Goal: Check status: Check status

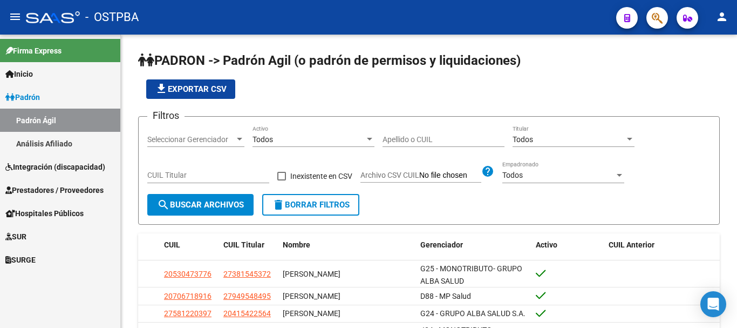
click at [20, 233] on span "SUR" at bounding box center [15, 236] width 21 height 12
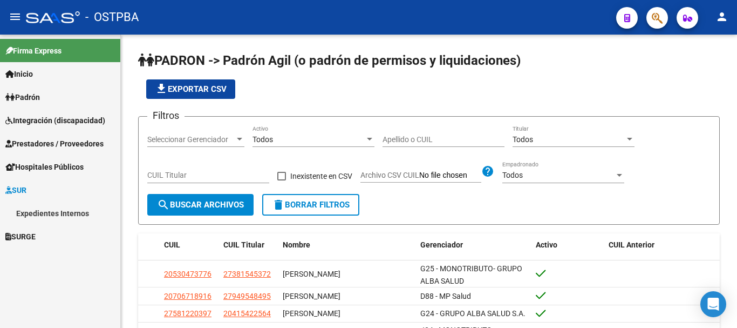
click at [38, 213] on link "Expedientes Internos" at bounding box center [60, 212] width 120 height 23
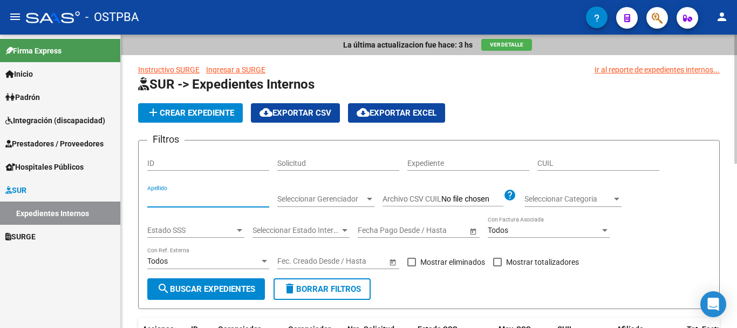
click at [166, 202] on input "Apellido" at bounding box center [208, 198] width 122 height 9
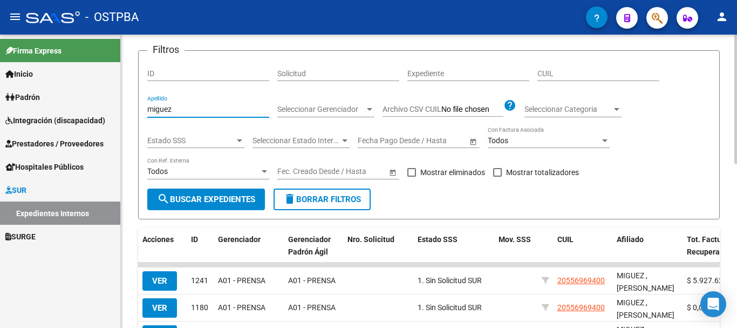
scroll to position [114, 0]
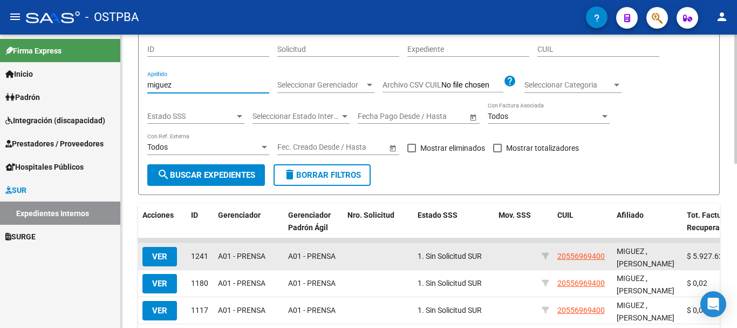
type input "miguez"
click at [153, 253] on span "VER" at bounding box center [159, 257] width 15 height 10
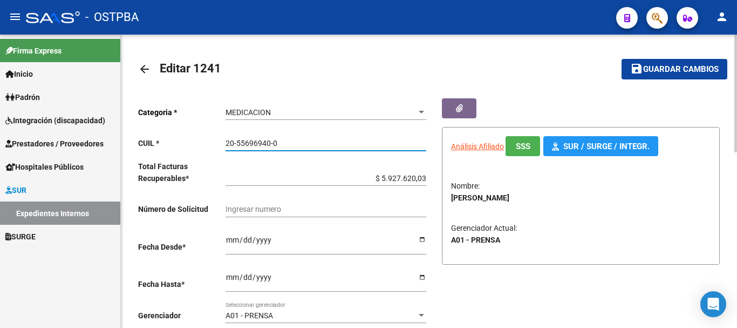
drag, startPoint x: 225, startPoint y: 141, endPoint x: 280, endPoint y: 142, distance: 54.5
click at [283, 141] on input "20-55696940-0" at bounding box center [326, 143] width 201 height 9
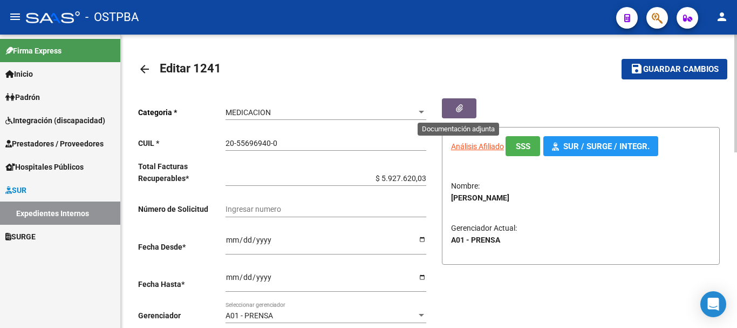
click at [455, 103] on button "button" at bounding box center [459, 108] width 35 height 20
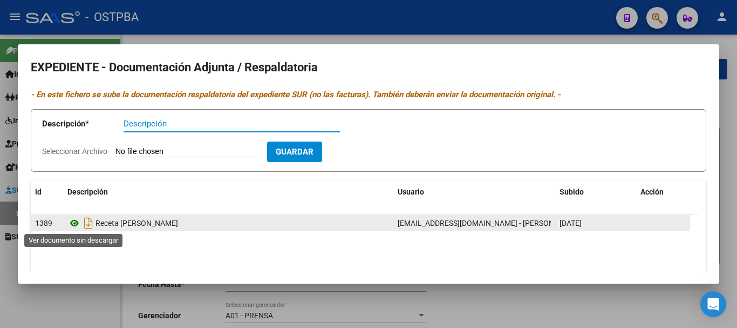
click at [73, 225] on icon at bounding box center [74, 222] width 14 height 13
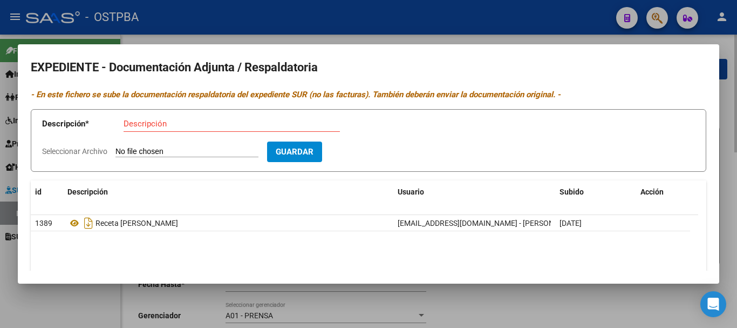
drag, startPoint x: 464, startPoint y: 297, endPoint x: 446, endPoint y: 295, distance: 17.5
click at [458, 298] on div at bounding box center [368, 164] width 737 height 328
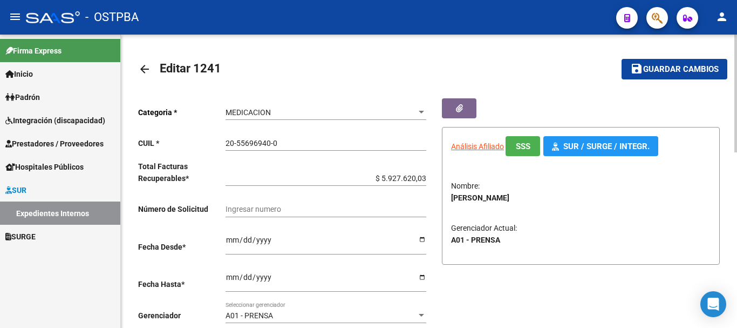
click at [142, 65] on mat-icon "arrow_back" at bounding box center [144, 69] width 13 height 13
